Goal: Information Seeking & Learning: Learn about a topic

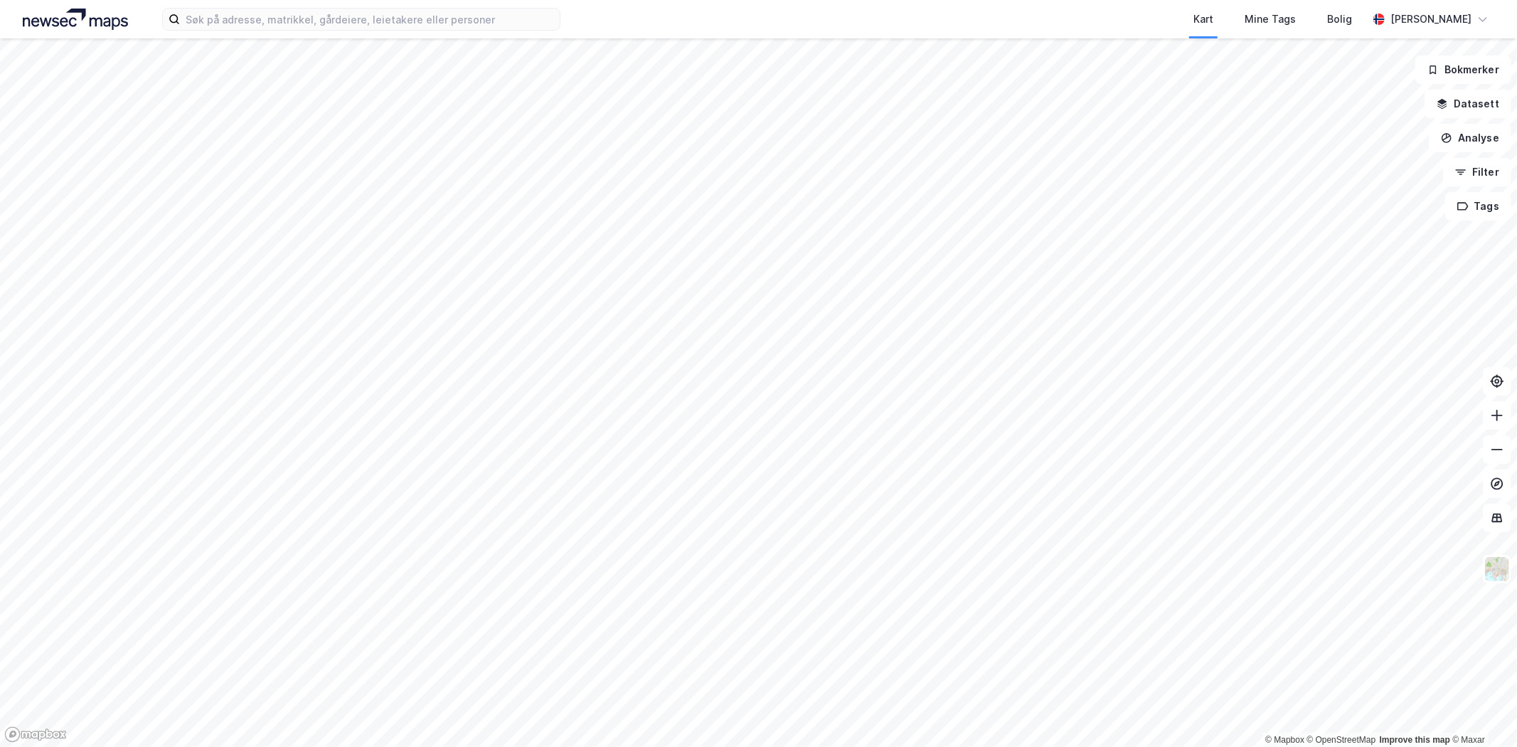
click at [245, 31] on div "Kart Mine Tags Bolig [PERSON_NAME]" at bounding box center [758, 19] width 1517 height 38
click at [247, 23] on input at bounding box center [370, 19] width 380 height 21
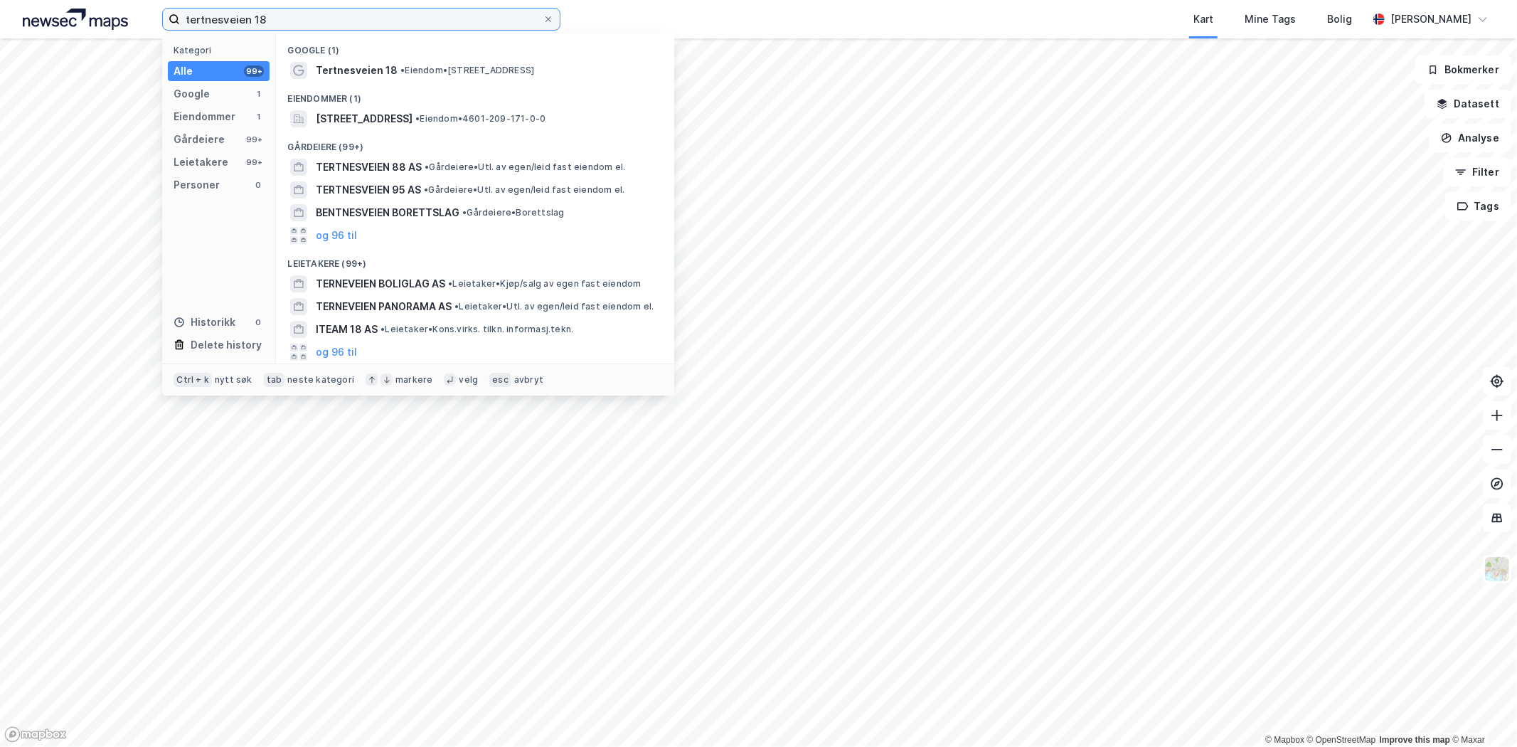
type input "tertnesveien 18"
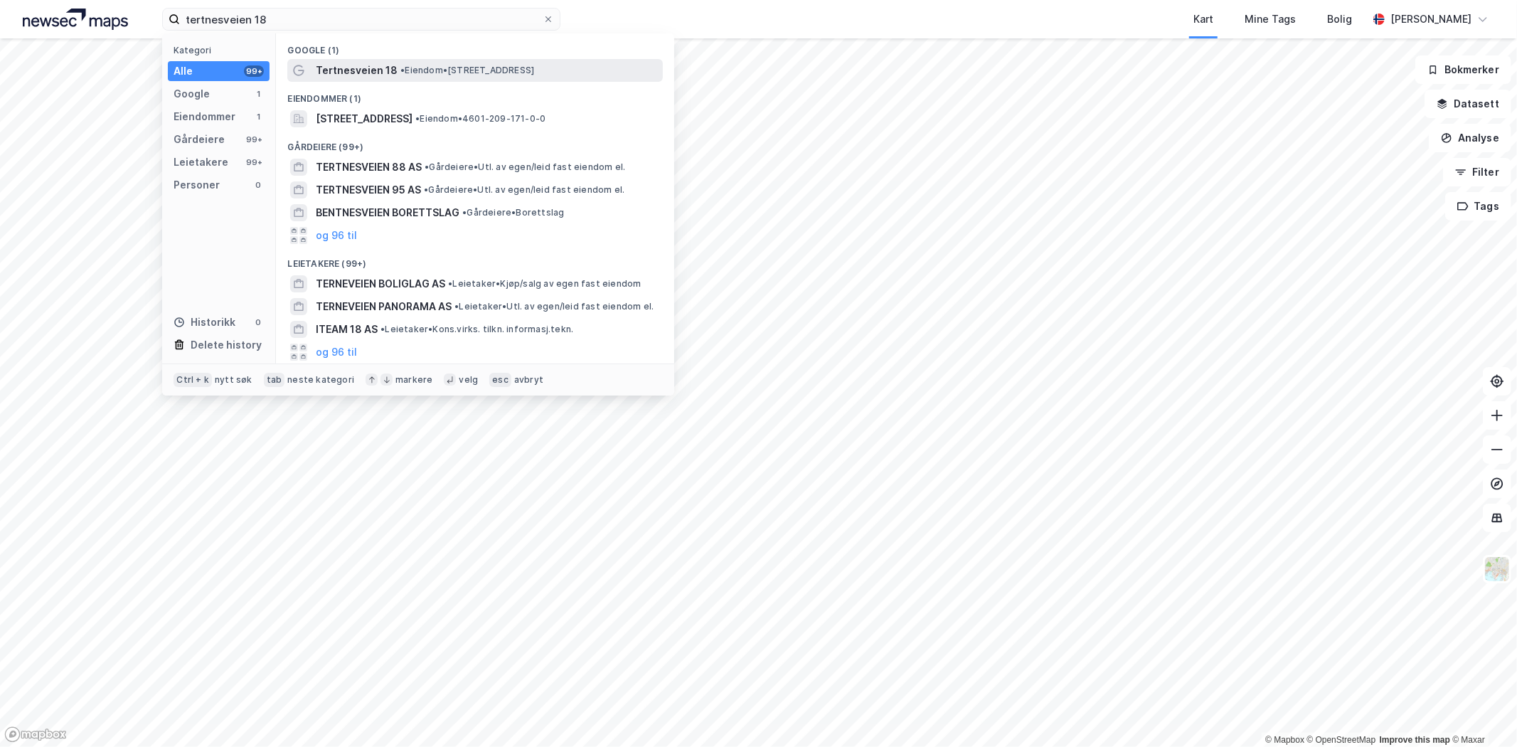
click at [349, 65] on span "Tertnesveien 18" at bounding box center [357, 70] width 82 height 17
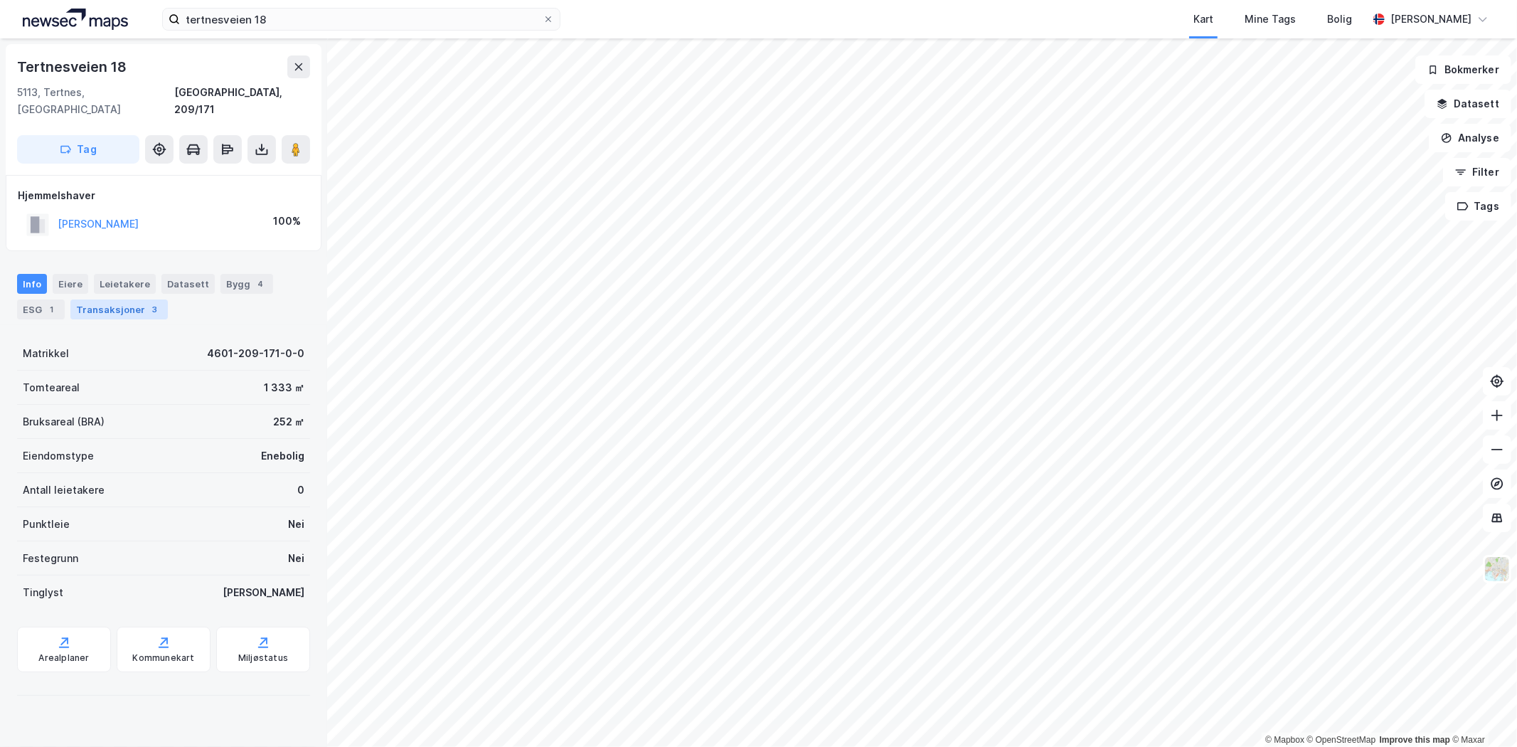
click at [114, 299] on div "Transaksjoner 3" at bounding box center [118, 309] width 97 height 20
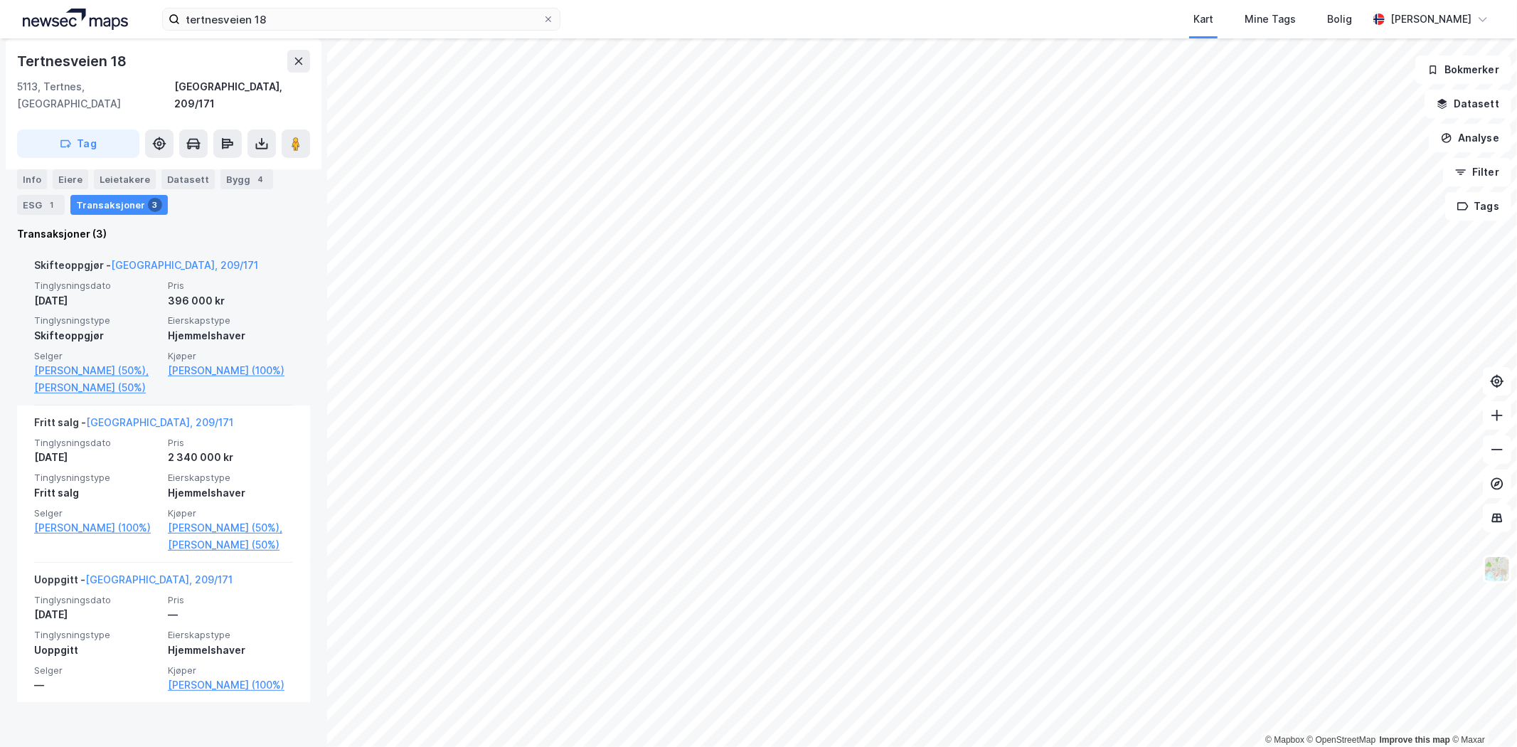
scroll to position [343, 0]
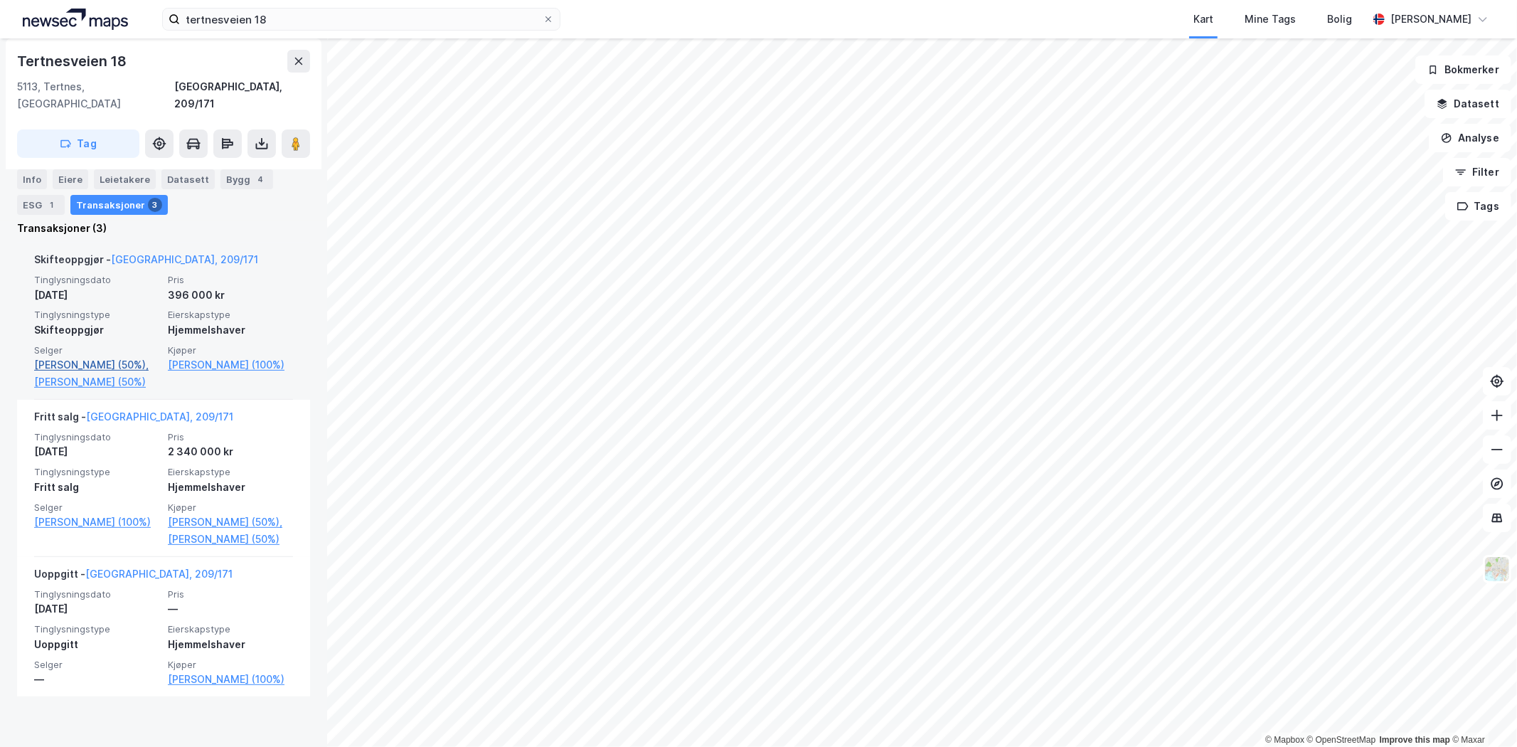
click at [95, 356] on link "[PERSON_NAME] (50%)," at bounding box center [96, 364] width 125 height 17
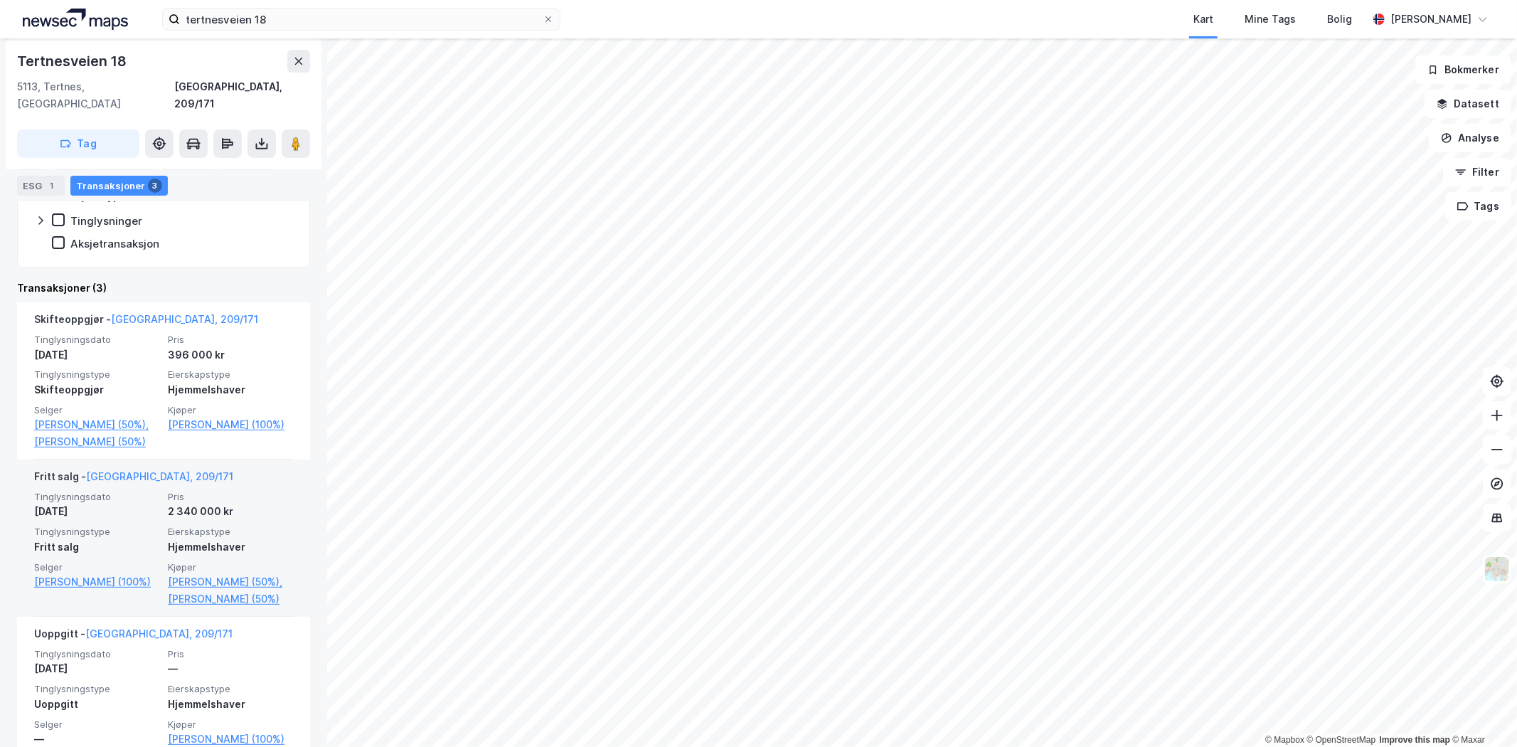
scroll to position [316, 0]
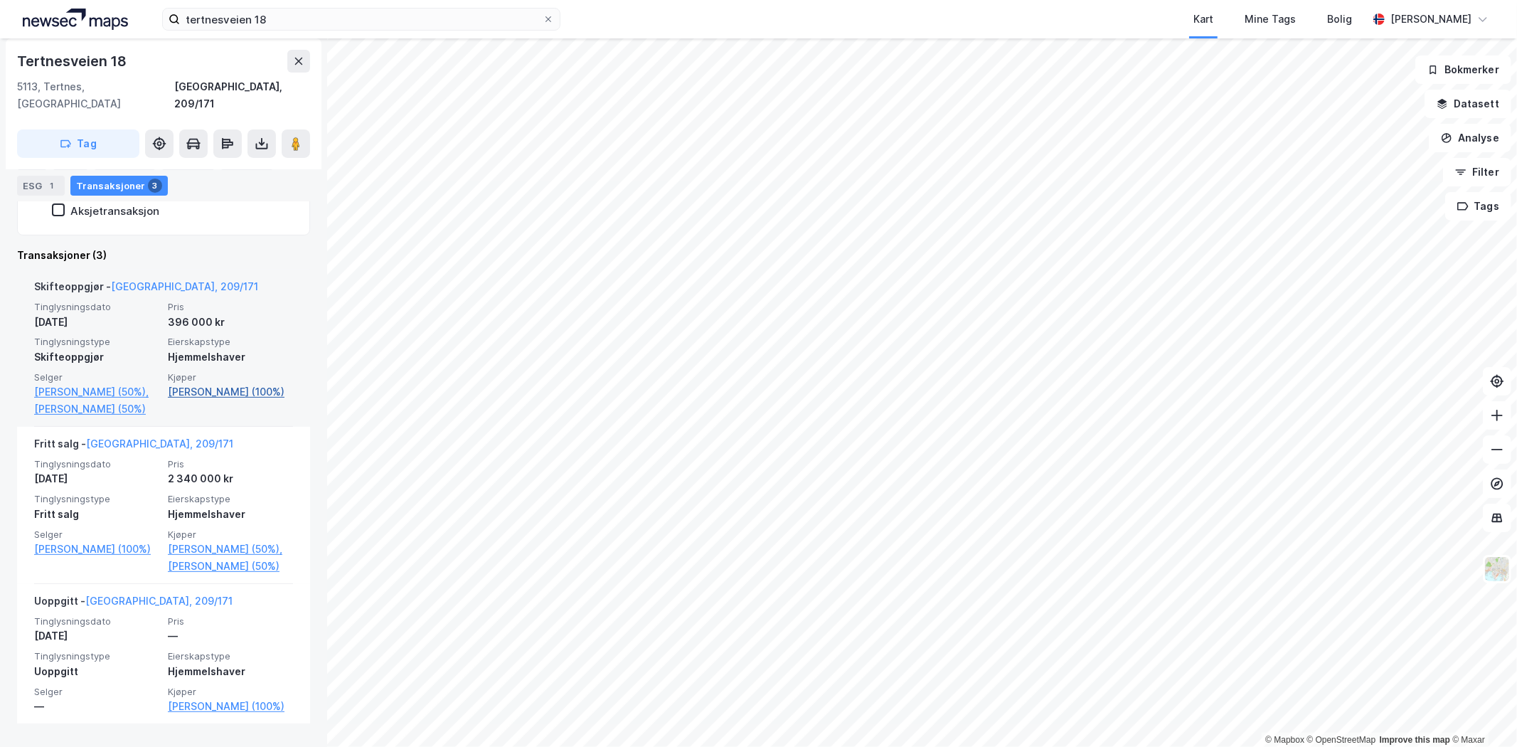
click at [236, 383] on link "[PERSON_NAME] (100%)" at bounding box center [230, 391] width 125 height 17
